Goal: Task Accomplishment & Management: Manage account settings

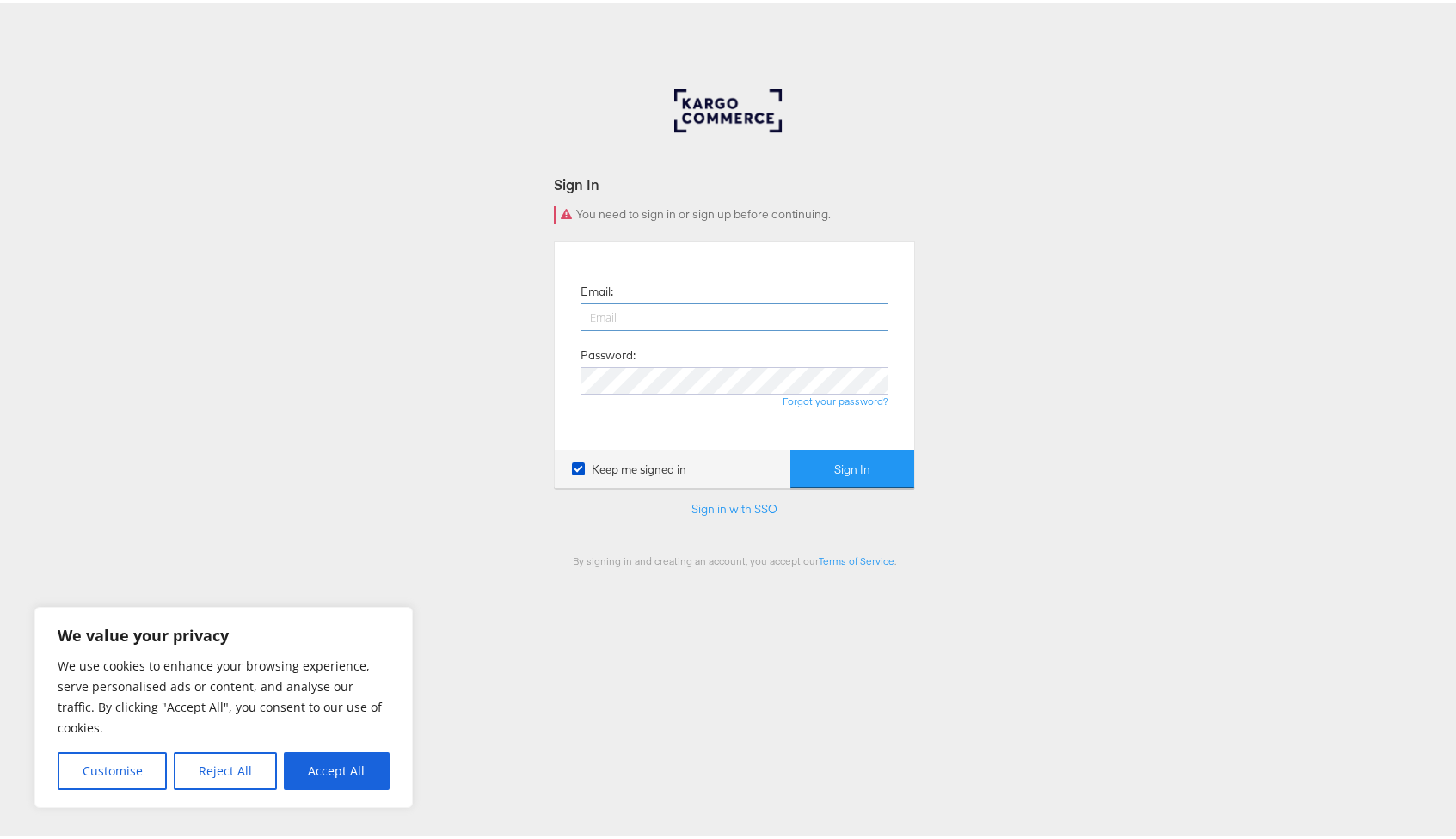
click at [725, 308] on input "email" at bounding box center [734, 313] width 308 height 27
type input "[EMAIL_ADDRESS][PERSON_NAME][DOMAIN_NAME]"
click at [790, 447] on button "Sign In" at bounding box center [852, 466] width 124 height 39
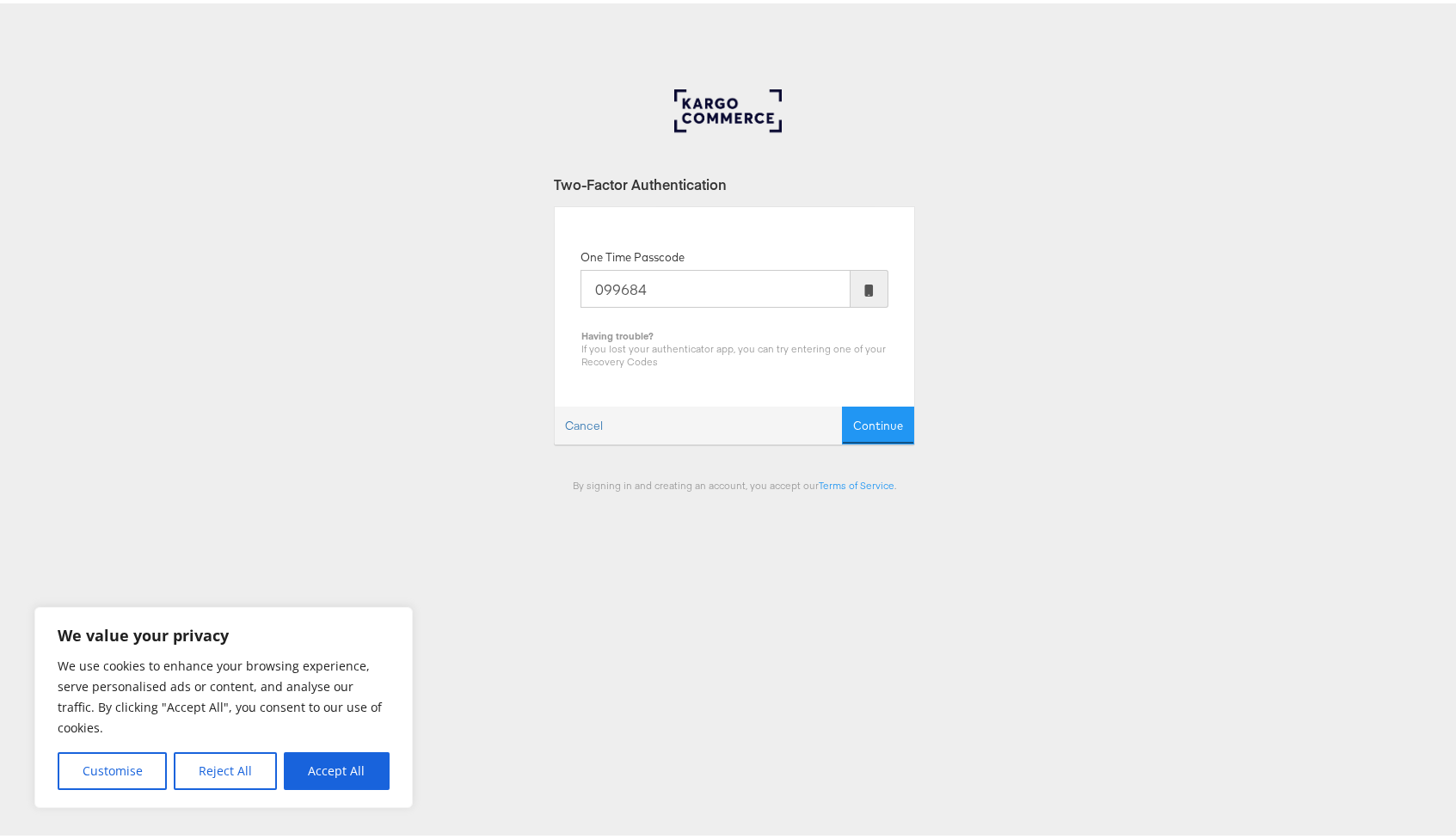
type input "099684"
click at [842, 403] on button "Continue" at bounding box center [878, 422] width 72 height 39
